Goal: Information Seeking & Learning: Learn about a topic

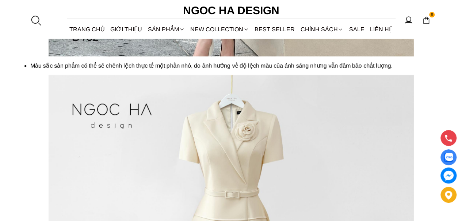
click at [0, 136] on section "THÔNG TIN SẢN PHẨM CHÍNH SÁCH ĐỔI TRẢ Louisa Dress_ Đầm Cổ Vest Cài Hoa Tùng Ma…" at bounding box center [231, 117] width 462 height 1760
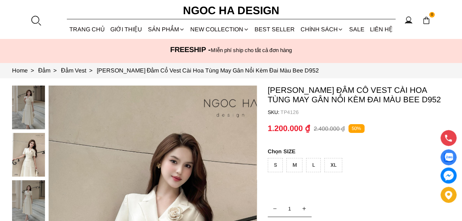
click at [34, 19] on div at bounding box center [35, 20] width 11 height 11
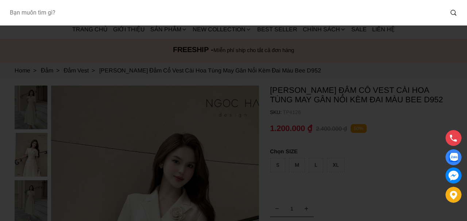
click at [42, 15] on input "Input search Bạn muốn tìm gì?" at bounding box center [224, 12] width 440 height 17
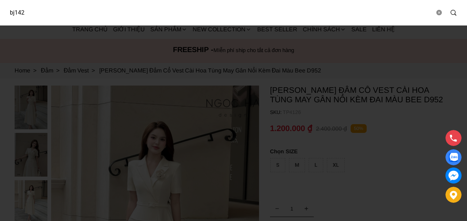
type input "bj142"
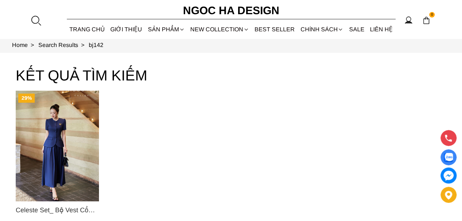
scroll to position [36, 0]
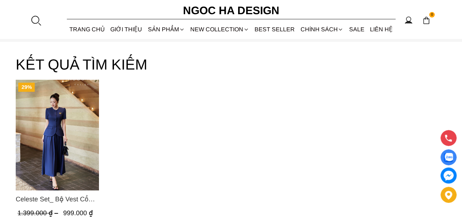
click at [63, 138] on img "Product image - Celeste Set_ Bộ Vest Cổ Tròn Chân Váy Nhún Xòe Màu Xanh Bò BJ142" at bounding box center [57, 135] width 83 height 111
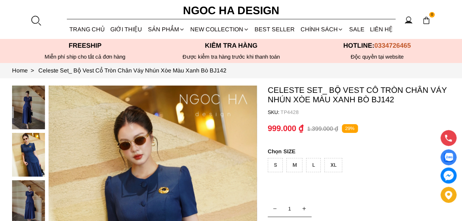
click at [34, 19] on div at bounding box center [35, 20] width 11 height 11
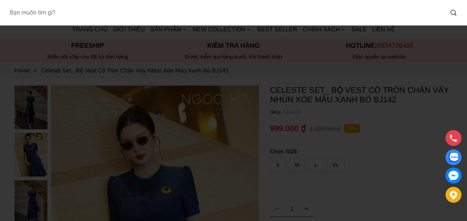
click at [120, 15] on input "Input search Bạn muốn tìm gì?" at bounding box center [224, 12] width 440 height 17
paste input "Với set đồ Reese Set gồm áo chấm bi và chân váy xếp ly màu nâu tây này, quý cô …"
type input "Với set đồ Reese Set gồm áo chấm bi và chân váy xếp ly màu nâu tây này, quý cô …"
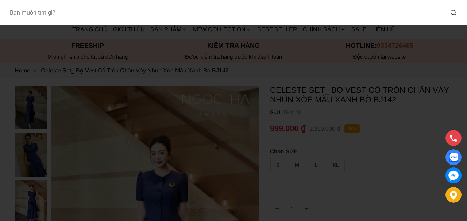
click at [55, 13] on input "Input search Bạn muốn tìm gì?" at bounding box center [224, 12] width 440 height 17
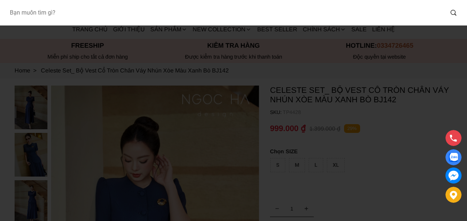
paste input "A1087+CV142"
type input "A1087+CV142"
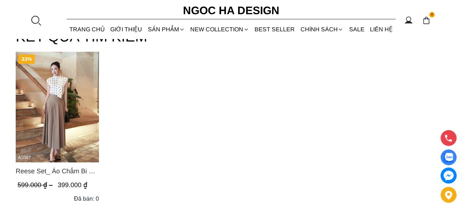
scroll to position [73, 0]
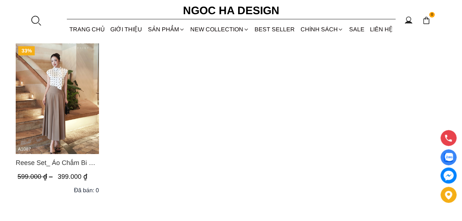
click at [46, 96] on img "Product image - Reese Set_ Áo Chấm Bi Vai Chờm Mix Chân Váy Xếp Ly Hông Màu Nâu…" at bounding box center [57, 98] width 83 height 111
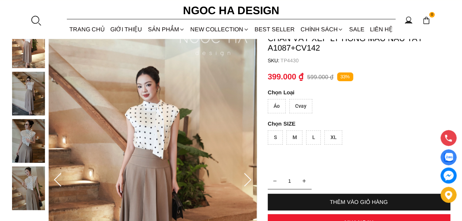
scroll to position [73, 0]
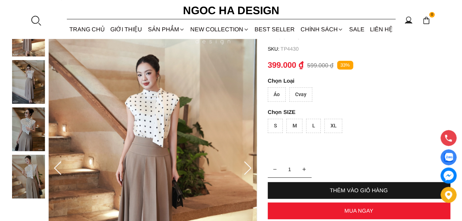
click at [300, 94] on div "Cvay" at bounding box center [300, 95] width 23 height 14
click at [278, 94] on div "Áo" at bounding box center [276, 95] width 18 height 14
click at [303, 90] on div "Cvay" at bounding box center [300, 95] width 23 height 14
click at [278, 92] on div "Áo" at bounding box center [276, 95] width 18 height 14
click at [307, 91] on div "Cvay" at bounding box center [300, 95] width 23 height 14
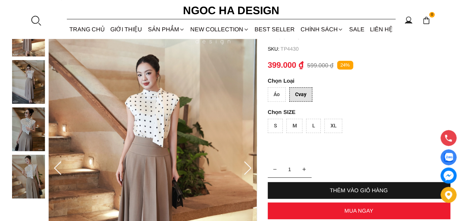
click at [277, 128] on div "S" at bounding box center [274, 126] width 15 height 14
click at [277, 95] on div "Áo" at bounding box center [276, 95] width 18 height 14
click at [304, 95] on div "Cvay" at bounding box center [300, 95] width 23 height 14
click at [281, 95] on div "Áo" at bounding box center [276, 95] width 18 height 14
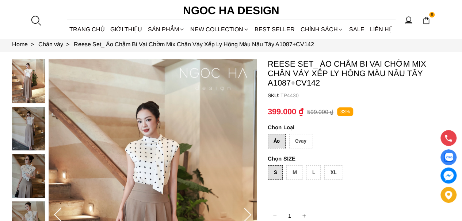
scroll to position [0, 0]
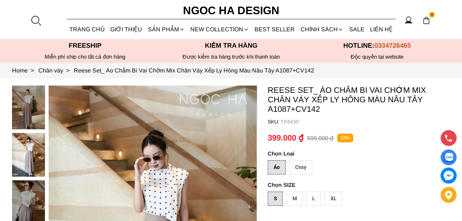
click at [82, 28] on link "TRANG CHỦ" at bounding box center [87, 29] width 41 height 19
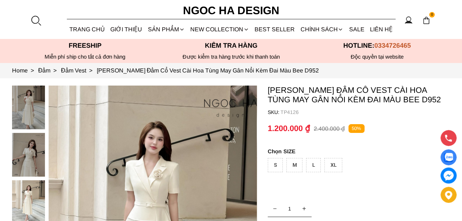
click at [36, 22] on div at bounding box center [35, 20] width 11 height 11
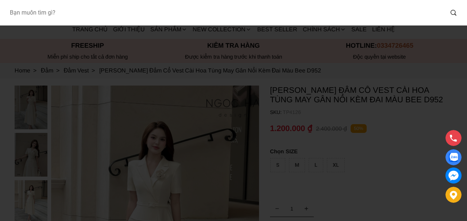
click at [66, 16] on input "Input search Bạn muốn tìm gì?" at bounding box center [224, 12] width 440 height 17
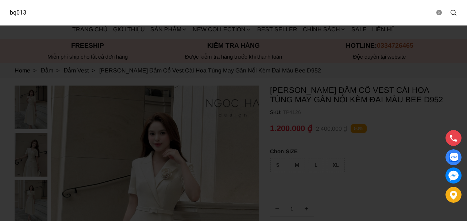
type input "bq013"
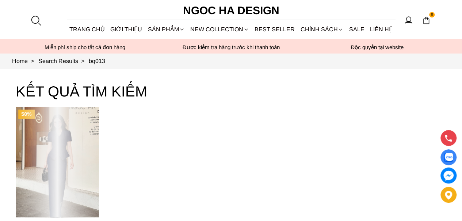
scroll to position [73, 0]
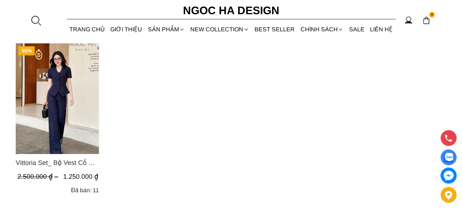
click at [64, 95] on img "Product image - Vittoria Set_ Bộ Vest Cổ V Quần Suông Kẻ Sọc BQ013" at bounding box center [57, 98] width 83 height 111
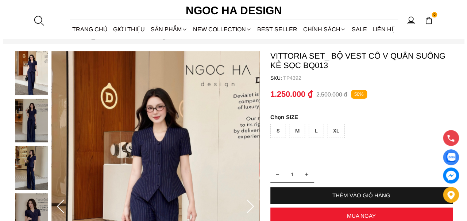
scroll to position [73, 0]
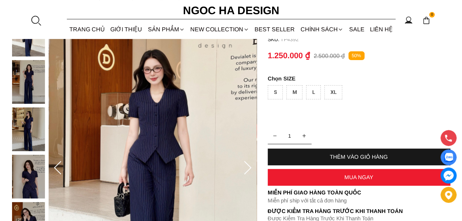
click at [165, 105] on img at bounding box center [153, 169] width 208 height 312
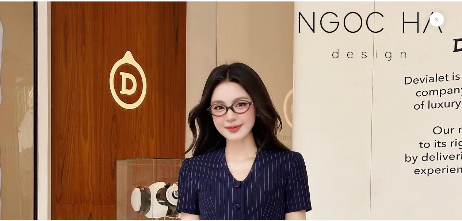
scroll to position [36, 0]
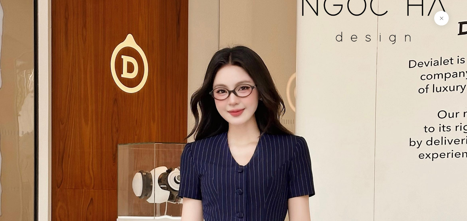
click at [437, 18] on button at bounding box center [441, 18] width 15 height 15
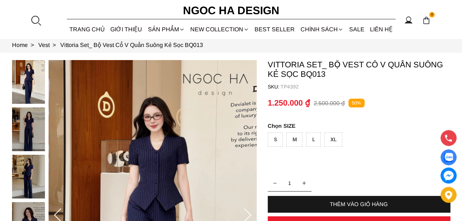
scroll to position [0, 0]
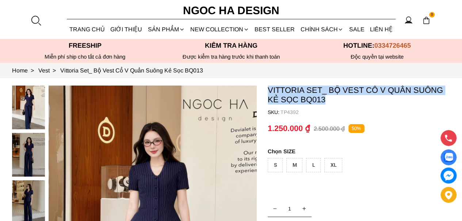
drag, startPoint x: 301, startPoint y: 95, endPoint x: 266, endPoint y: 86, distance: 36.0
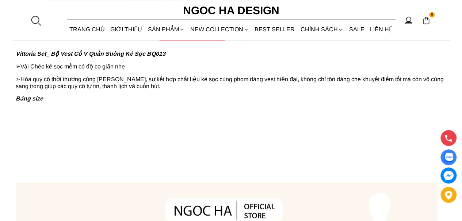
scroll to position [401, 0]
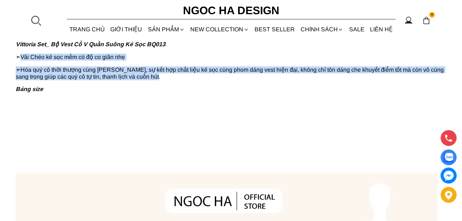
drag, startPoint x: 94, startPoint y: 78, endPoint x: 22, endPoint y: 55, distance: 75.4
copy div "Vải Chéo kẻ sọc mềm có độ co giãn nhẹ ➣ Hóa quý cô thời thượng cùng Vittoria Se…"
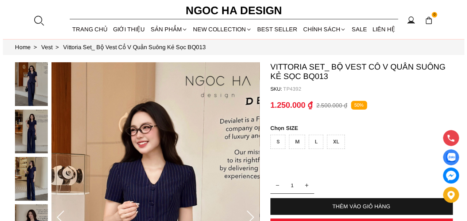
scroll to position [0, 0]
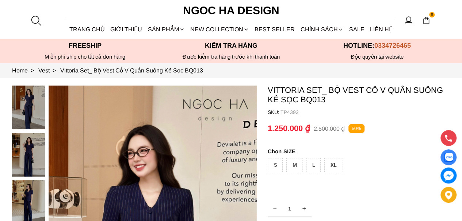
click at [36, 21] on div at bounding box center [35, 20] width 11 height 11
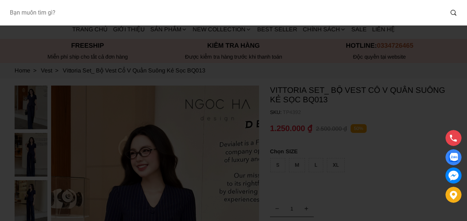
click at [36, 12] on input "Input search Bạn muốn tìm gì?" at bounding box center [224, 12] width 440 height 17
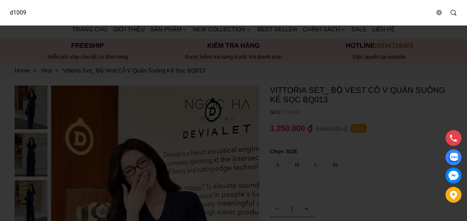
type input "d1009"
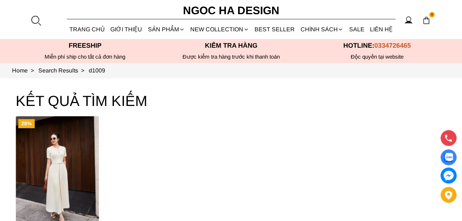
click at [71, 173] on img "Product image - Charlot Dress_ Đầm Cổ Tròn Xếp Ly Giữa Kèm Đai Màu Kem D1009" at bounding box center [57, 171] width 83 height 111
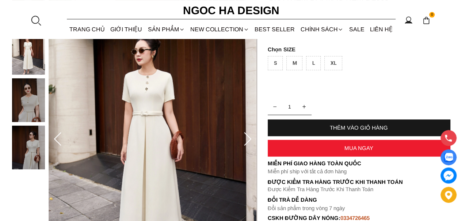
scroll to position [109, 0]
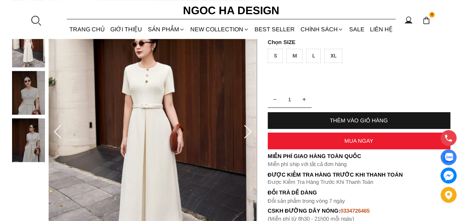
click at [247, 135] on icon at bounding box center [247, 132] width 7 height 14
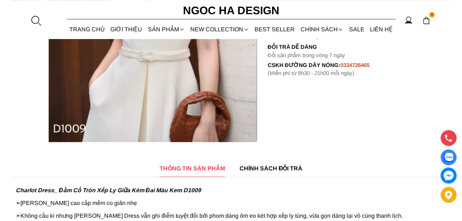
scroll to position [146, 0]
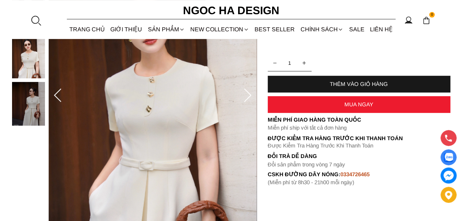
click at [249, 94] on icon at bounding box center [247, 96] width 7 height 14
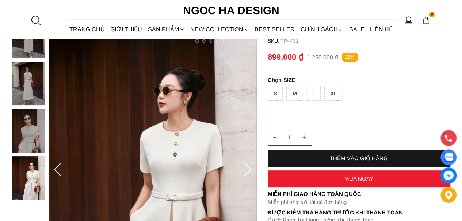
scroll to position [109, 0]
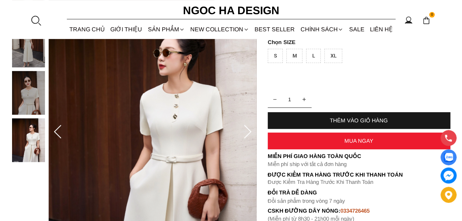
click at [246, 132] on icon at bounding box center [247, 132] width 15 height 15
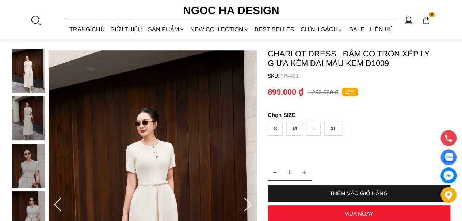
scroll to position [0, 0]
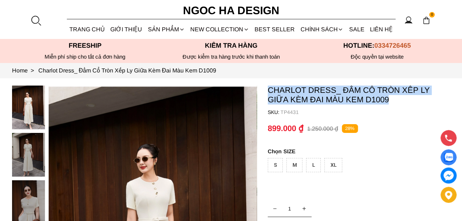
drag, startPoint x: 397, startPoint y: 100, endPoint x: 267, endPoint y: 85, distance: 130.7
copy p "Charlot Dress_ Đầm Cổ Tròn Xếp Ly Giữa Kèm Đai Màu Kem D1009"
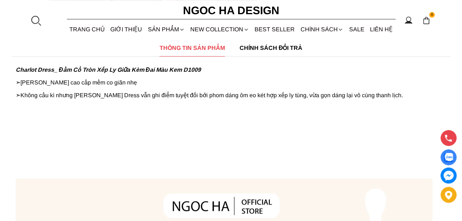
scroll to position [365, 0]
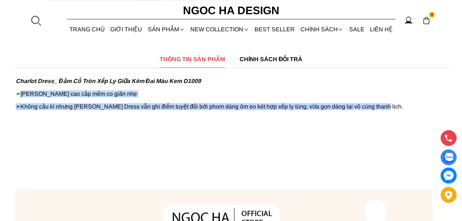
drag, startPoint x: 386, startPoint y: 109, endPoint x: 22, endPoint y: 96, distance: 364.4
copy div "Luciano cao cấp mềm co giãn nhẹ ➣ Không cầu kì nhưng Charlot Dress vẫn ghi điểm…"
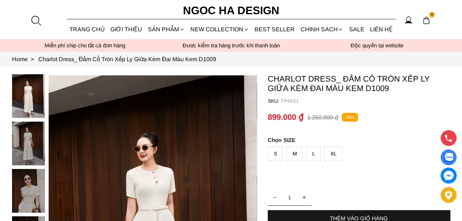
scroll to position [0, 0]
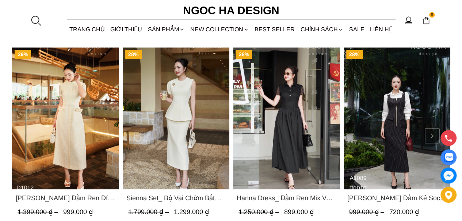
scroll to position [292, 0]
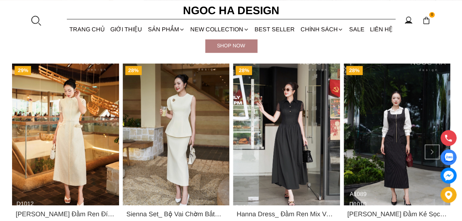
click at [160, 116] on img "Product image - Sienna Set_ Bộ Vai Chờm Bất Đối Xứng Mix Chân Váy Bút Chì BJ143" at bounding box center [175, 134] width 107 height 142
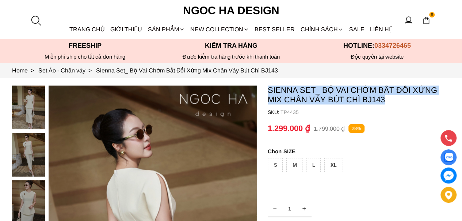
drag, startPoint x: 404, startPoint y: 101, endPoint x: 268, endPoint y: 89, distance: 136.6
click at [268, 89] on p "Sienna Set_ Bộ Vai Chờm Bất Đối Xứng Mix Chân Váy Bút Chì BJ143" at bounding box center [358, 95] width 182 height 19
copy p "Sienna Set_ Bộ Vai Chờm Bất Đối Xứng Mix Chân Váy Bút Chì BJ143"
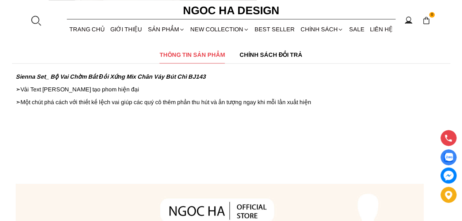
scroll to position [401, 0]
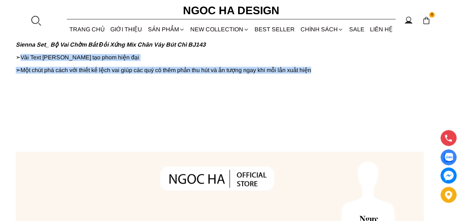
drag, startPoint x: 318, startPoint y: 72, endPoint x: 26, endPoint y: 54, distance: 293.2
copy div "Vải Text [PERSON_NAME] tạo phom hiện đại ➣ Một chút phá cách với thiết kế lệch …"
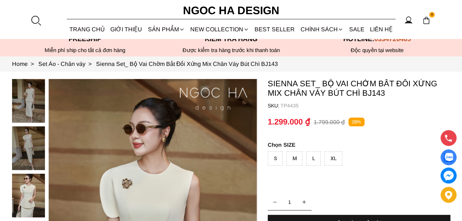
scroll to position [0, 0]
